Goal: Information Seeking & Learning: Check status

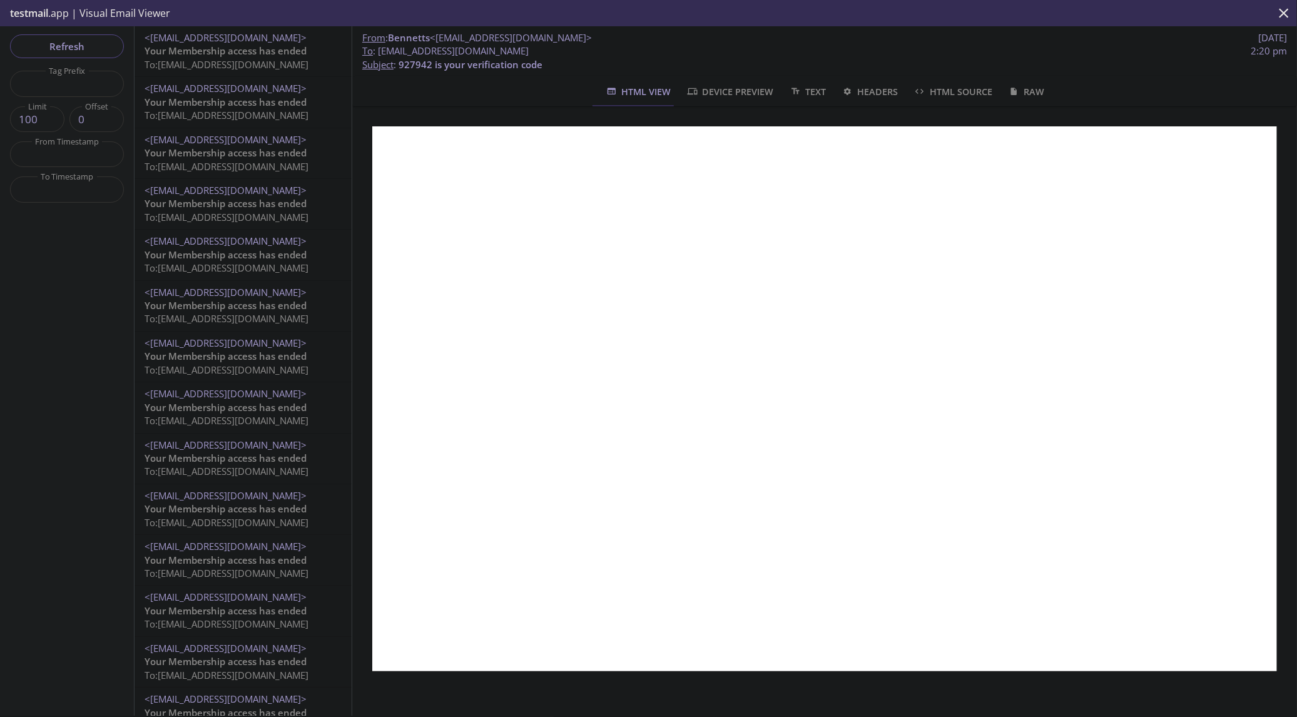
click at [89, 46] on span "Refresh" at bounding box center [67, 46] width 94 height 16
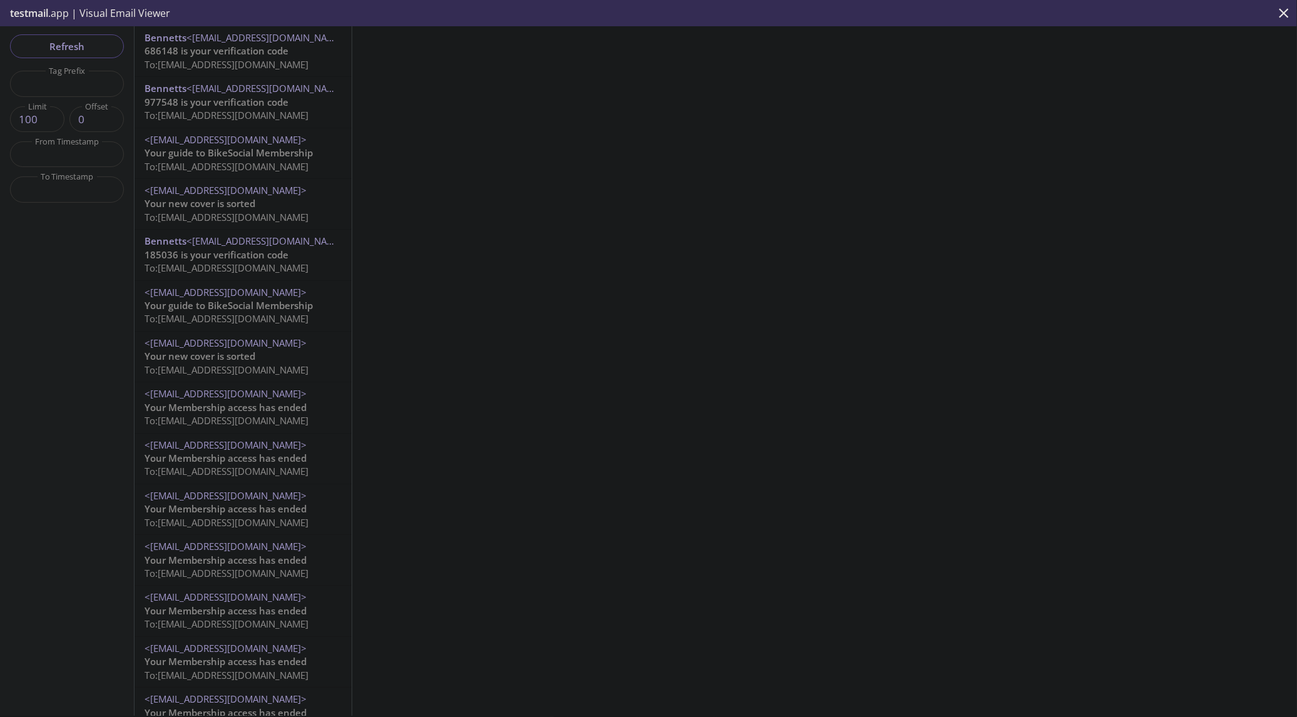
click at [221, 59] on span "To: [EMAIL_ADDRESS][DOMAIN_NAME]" at bounding box center [227, 64] width 164 height 13
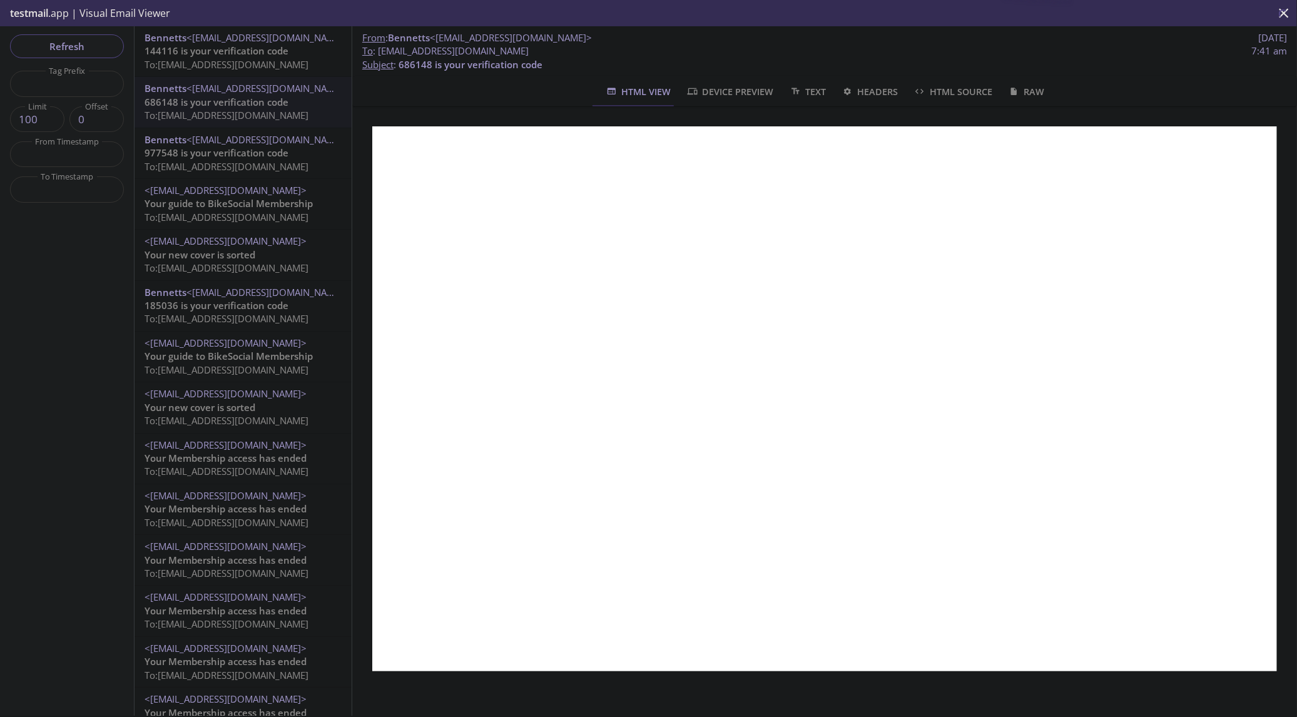
click at [215, 50] on span "144116 is your verification code" at bounding box center [217, 50] width 144 height 13
click at [72, 47] on span "Refresh" at bounding box center [67, 46] width 94 height 16
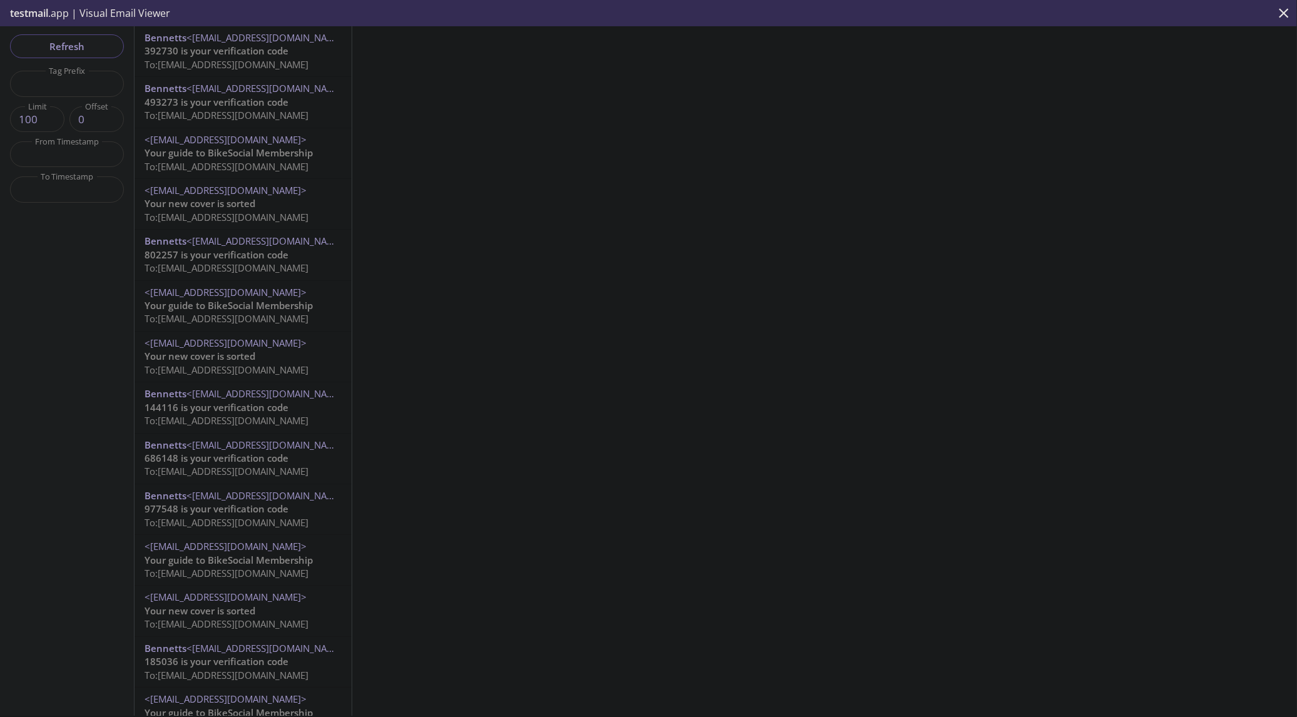
click at [226, 66] on span "To: [EMAIL_ADDRESS][DOMAIN_NAME]" at bounding box center [227, 64] width 164 height 13
